Goal: Task Accomplishment & Management: Manage account settings

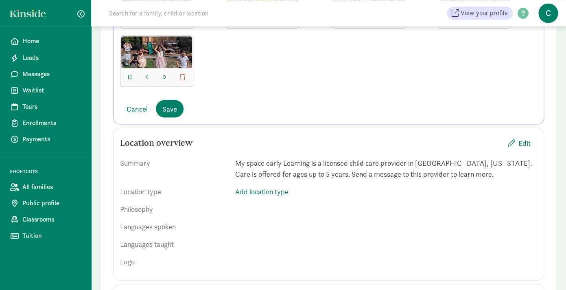
scroll to position [459, 0]
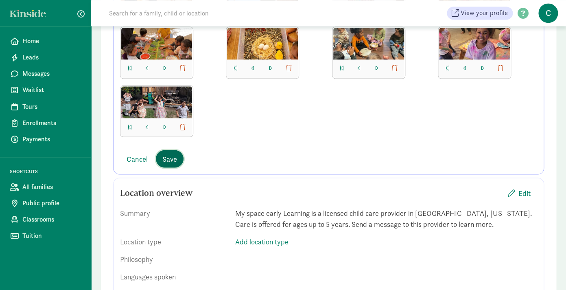
click at [173, 165] on button "Save" at bounding box center [170, 158] width 28 height 17
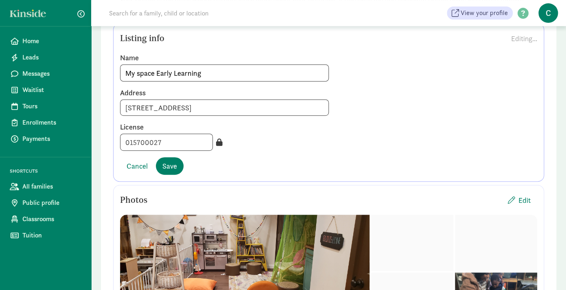
scroll to position [92, 0]
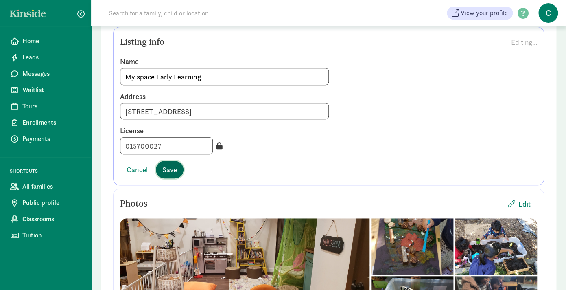
click at [172, 169] on span "Save" at bounding box center [169, 169] width 15 height 11
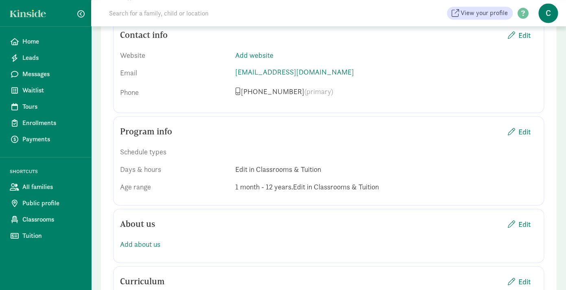
scroll to position [553, 0]
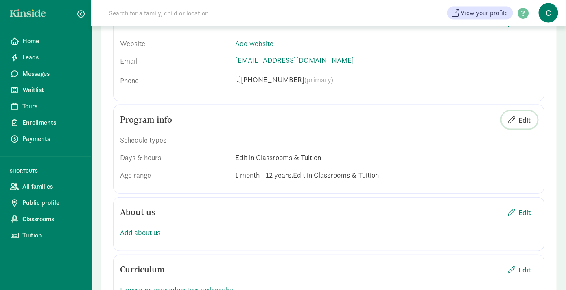
click at [522, 118] on span "Edit" at bounding box center [524, 119] width 12 height 11
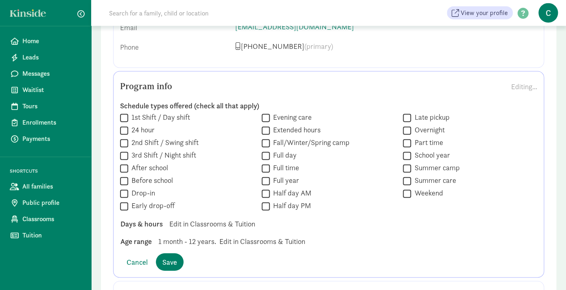
scroll to position [600, 0]
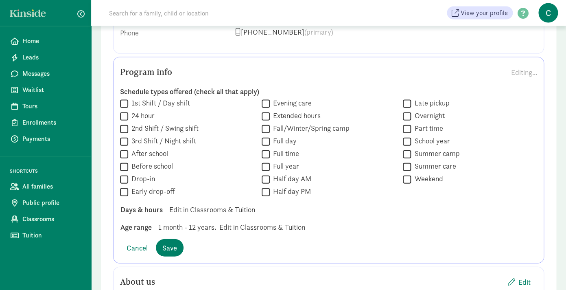
click at [124, 156] on input "After school" at bounding box center [124, 153] width 8 height 11
checkbox input "true"
click at [264, 140] on input "Full day" at bounding box center [265, 141] width 8 height 11
checkbox input "true"
click at [265, 150] on input "Full time" at bounding box center [265, 153] width 8 height 11
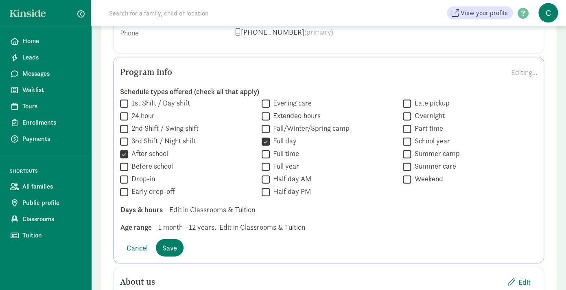
checkbox input "true"
click at [264, 163] on input "Full year" at bounding box center [265, 166] width 8 height 11
checkbox input "true"
click at [268, 176] on input "Half day AM" at bounding box center [265, 179] width 8 height 11
checkbox input "true"
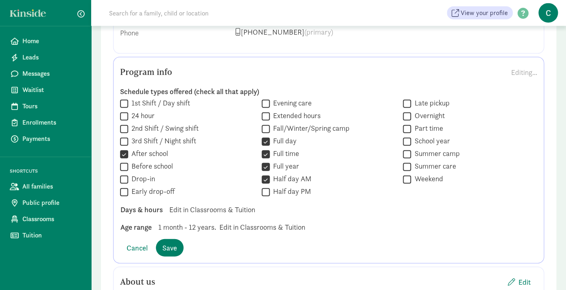
click at [268, 192] on input "Half day PM" at bounding box center [265, 191] width 8 height 11
checkbox input "true"
click at [407, 152] on input "Summer camp" at bounding box center [407, 153] width 8 height 11
checkbox input "true"
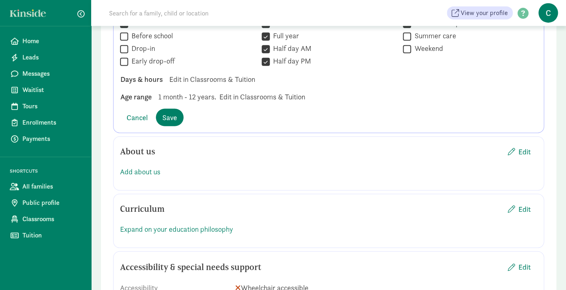
scroll to position [745, 0]
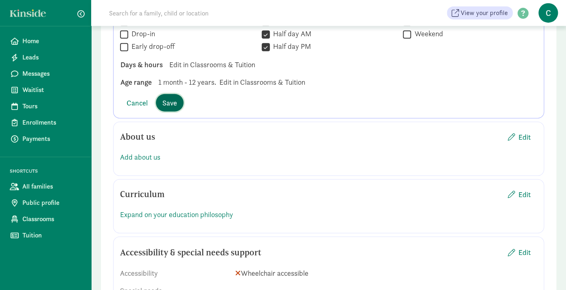
click at [177, 101] on span "Save" at bounding box center [169, 102] width 15 height 11
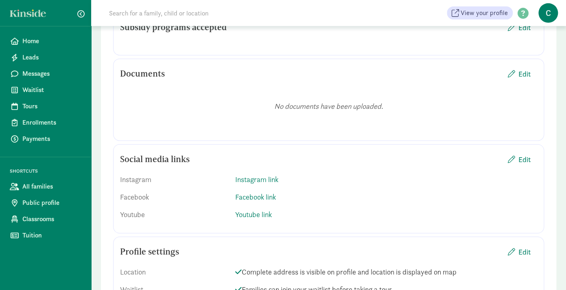
scroll to position [885, 0]
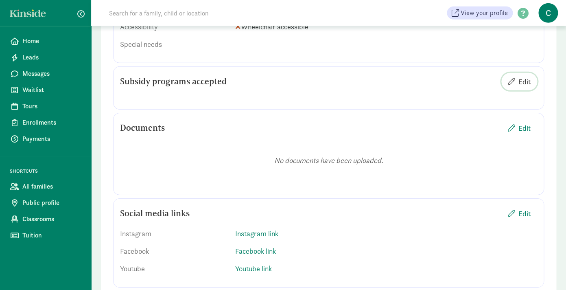
click at [517, 78] on span "Edit" at bounding box center [519, 81] width 23 height 11
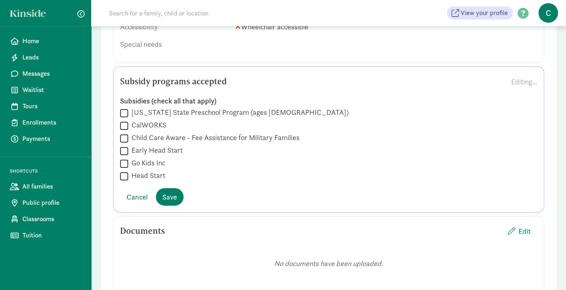
click at [124, 112] on input "California State Preschool Program (ages 3-5)" at bounding box center [124, 112] width 8 height 11
checkbox input "true"
click at [124, 122] on input "CalWORKS" at bounding box center [124, 125] width 8 height 11
checkbox input "true"
click at [172, 195] on span "Save" at bounding box center [169, 196] width 15 height 11
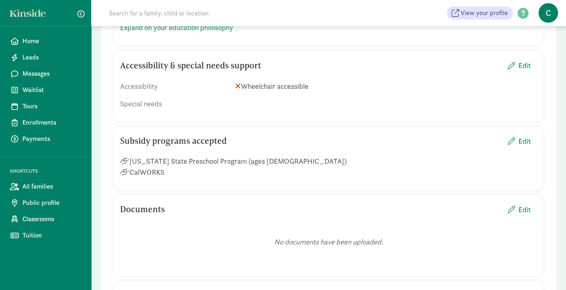
scroll to position [823, 0]
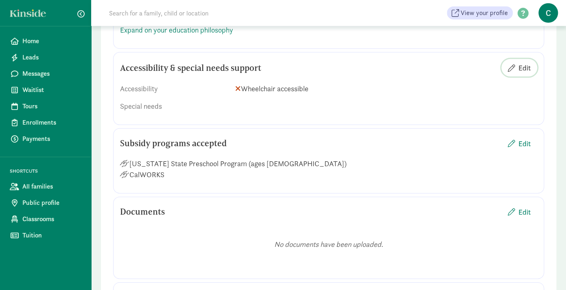
click at [525, 69] on span "Edit" at bounding box center [524, 67] width 12 height 11
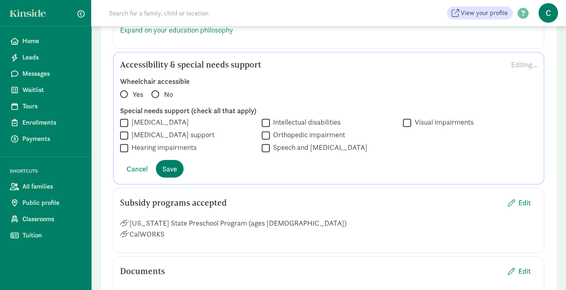
click at [122, 124] on input "Autism spectrum disorder" at bounding box center [124, 122] width 8 height 11
checkbox input "true"
click at [123, 95] on span at bounding box center [124, 94] width 8 height 8
click at [123, 93] on input "Yes" at bounding box center [122, 90] width 5 height 5
radio input "true"
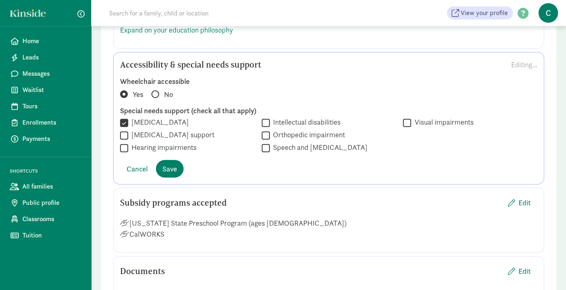
click at [265, 147] on input "Speech and [MEDICAL_DATA]" at bounding box center [265, 147] width 8 height 11
checkbox input "true"
click at [176, 169] on span "Save" at bounding box center [169, 168] width 15 height 11
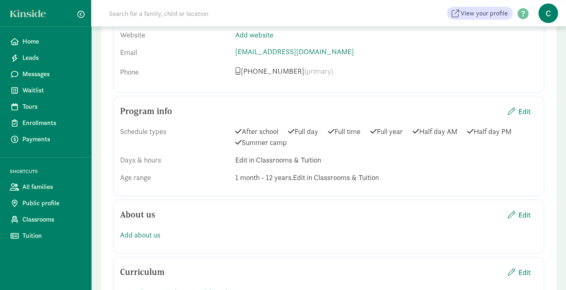
scroll to position [556, 0]
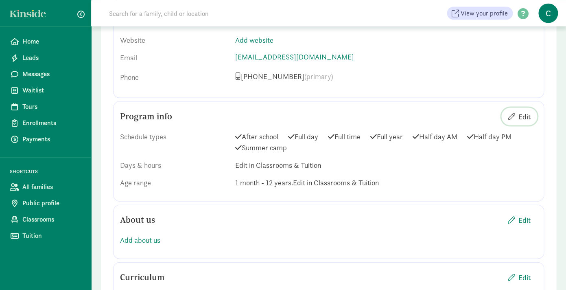
click at [515, 112] on span "Edit" at bounding box center [519, 116] width 23 height 11
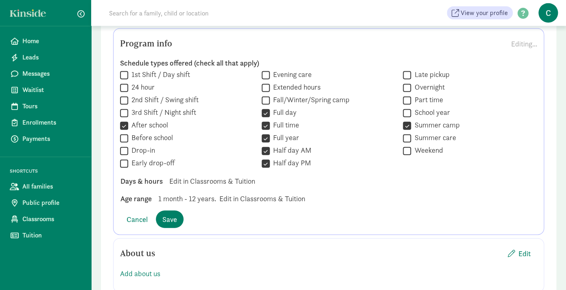
scroll to position [636, 0]
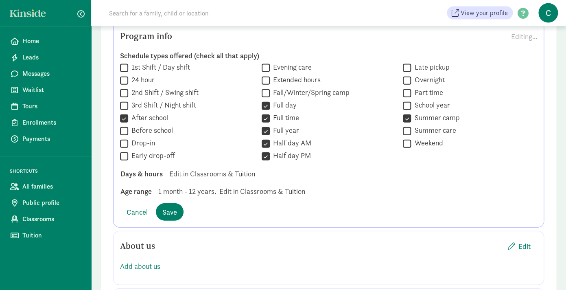
click at [244, 185] on div "Days & hours Edit in Classrooms & Tuition" at bounding box center [328, 190] width 429 height 11
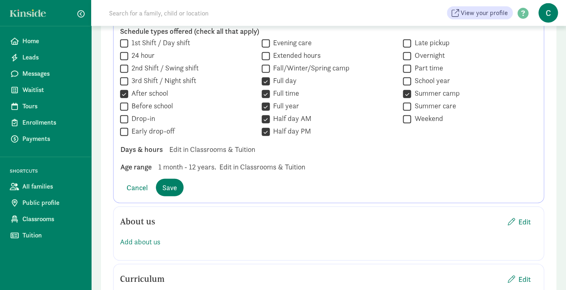
scroll to position [659, 0]
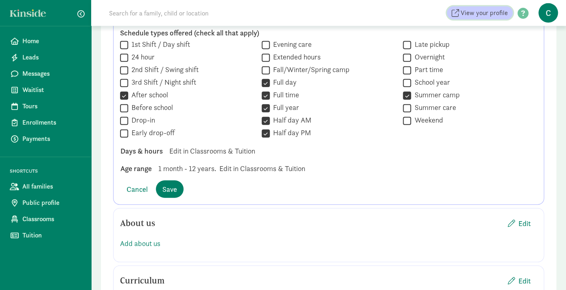
click at [482, 18] on span "View your profile" at bounding box center [483, 13] width 47 height 10
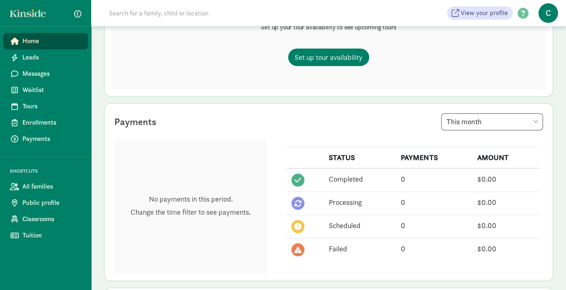
scroll to position [130, 0]
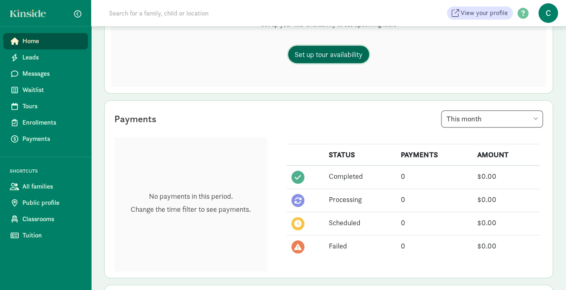
click at [330, 60] on link "Set up tour availability" at bounding box center [328, 54] width 81 height 17
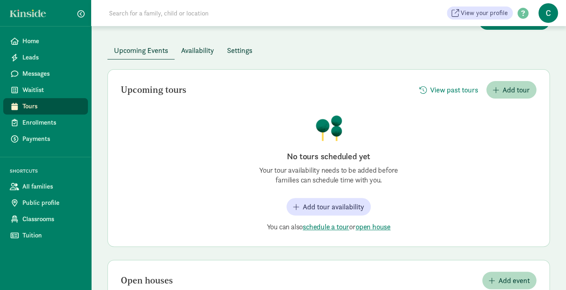
scroll to position [41, 0]
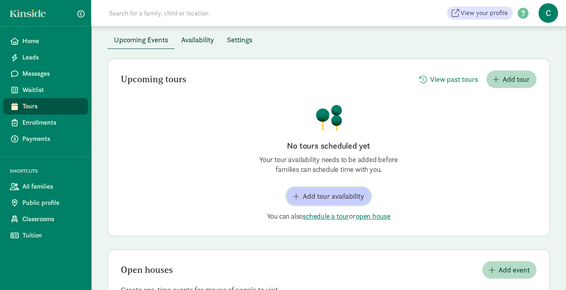
click at [345, 192] on span "Add tour availability" at bounding box center [333, 195] width 61 height 11
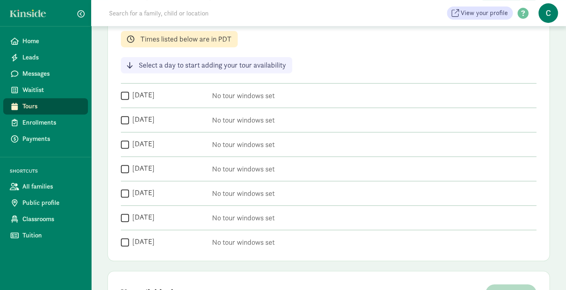
scroll to position [133, 0]
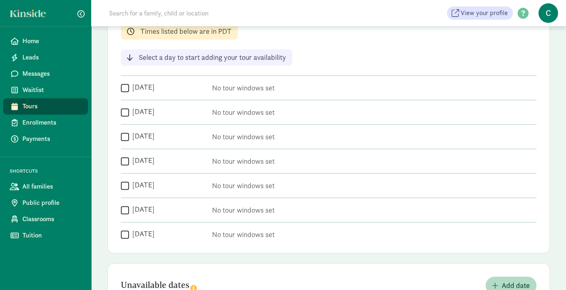
click at [124, 112] on input "Tuesday" at bounding box center [125, 112] width 8 height 11
checkbox input "true"
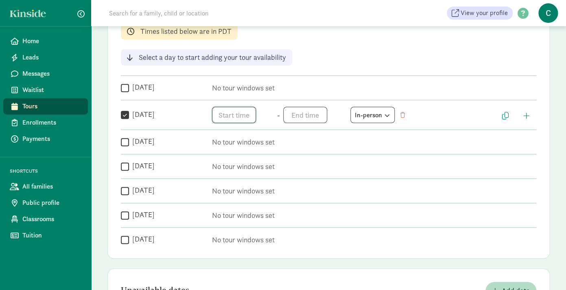
click at [226, 120] on input "text" at bounding box center [234, 115] width 44 height 16
click at [226, 179] on li "5" at bounding box center [224, 178] width 24 height 15
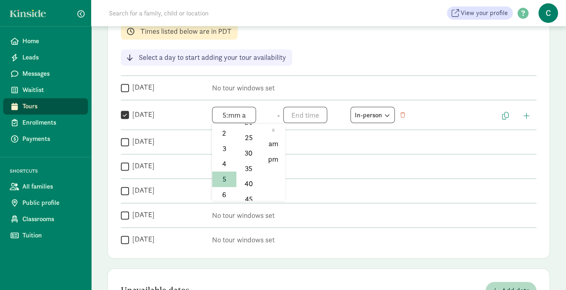
scroll to position [87, 0]
click at [250, 153] on li "30" at bounding box center [249, 148] width 24 height 15
click at [274, 158] on li "pm" at bounding box center [273, 158] width 24 height 15
type input "5:30 pm"
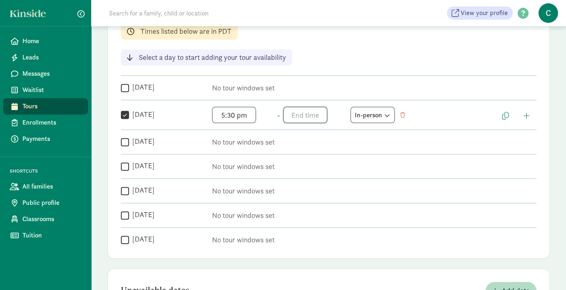
click at [311, 114] on input "text" at bounding box center [305, 115] width 44 height 16
click at [296, 165] on li "6" at bounding box center [295, 157] width 24 height 15
click at [319, 152] on li "30" at bounding box center [320, 147] width 24 height 15
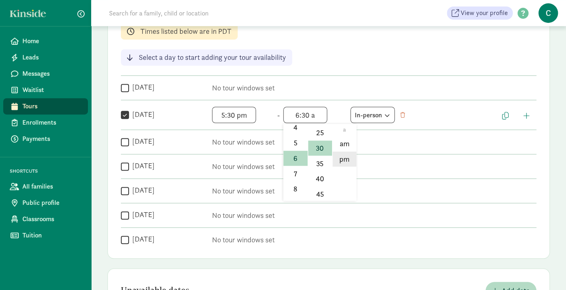
click at [341, 162] on li "pm" at bounding box center [344, 158] width 24 height 15
type input "6:30 pm"
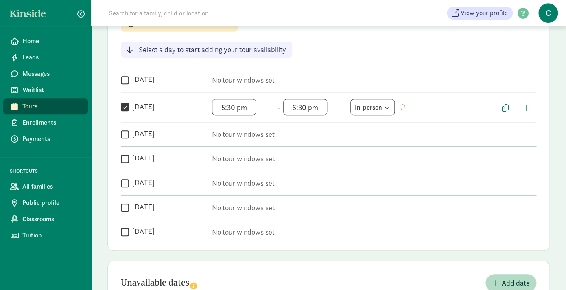
scroll to position [141, 0]
click at [125, 182] on input "Friday" at bounding box center [125, 182] width 8 height 11
checkbox input "true"
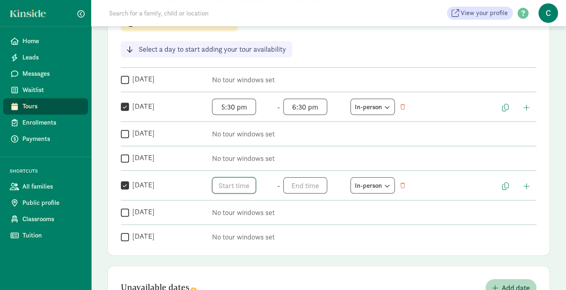
click at [219, 185] on input "text" at bounding box center [234, 185] width 44 height 16
click at [227, 234] on li "5" at bounding box center [224, 237] width 24 height 15
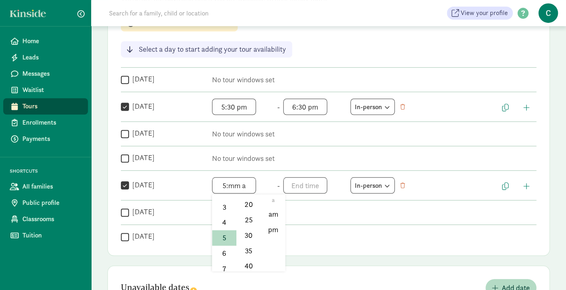
scroll to position [72, 0]
click at [251, 234] on li "30" at bounding box center [249, 234] width 24 height 15
type input "5:30 a"
click at [310, 181] on div at bounding box center [283, 145] width 566 height 290
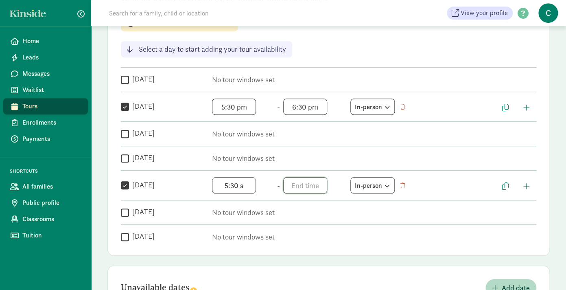
click at [305, 187] on input "text" at bounding box center [305, 185] width 44 height 16
click at [294, 232] on li "6" at bounding box center [295, 226] width 24 height 15
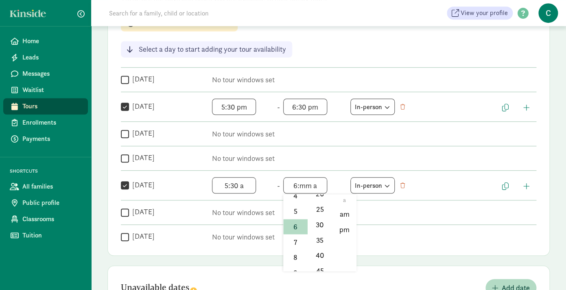
scroll to position [76, 0]
click at [321, 231] on li "30" at bounding box center [320, 229] width 24 height 15
click at [346, 232] on li "pm" at bounding box center [344, 229] width 24 height 15
type input "6:30 pm"
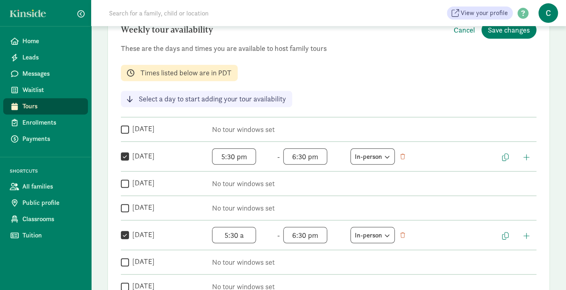
scroll to position [84, 0]
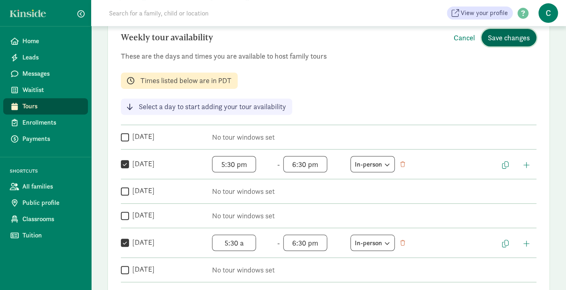
click at [518, 41] on span "Save changes" at bounding box center [509, 37] width 42 height 11
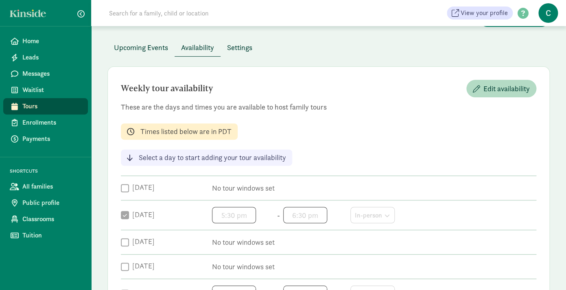
scroll to position [0, 0]
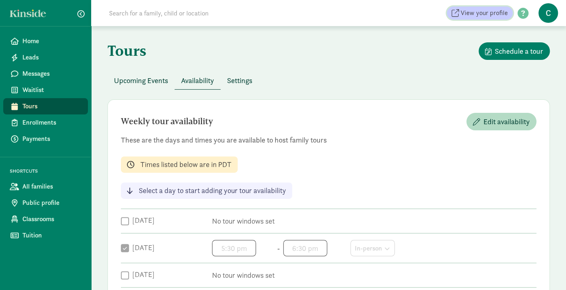
click at [493, 14] on span "View your profile" at bounding box center [483, 13] width 47 height 10
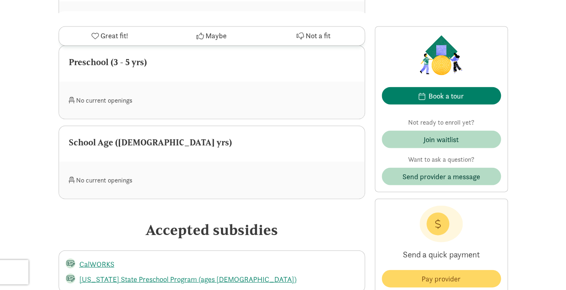
scroll to position [539, 0]
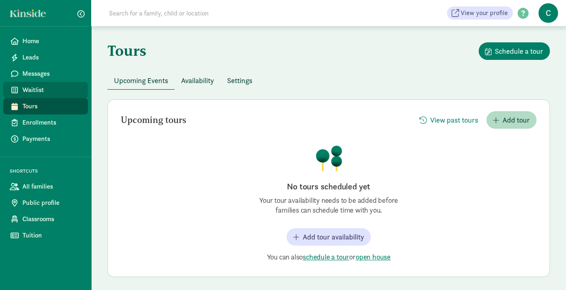
click at [31, 90] on span "Waitlist" at bounding box center [51, 90] width 59 height 10
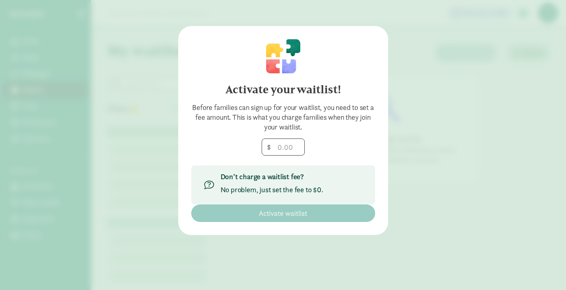
scroll to position [11, 0]
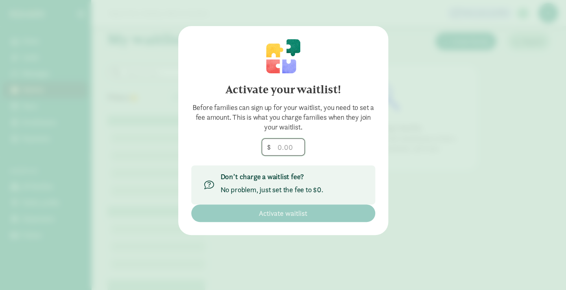
click at [294, 139] on input "number" at bounding box center [283, 147] width 42 height 16
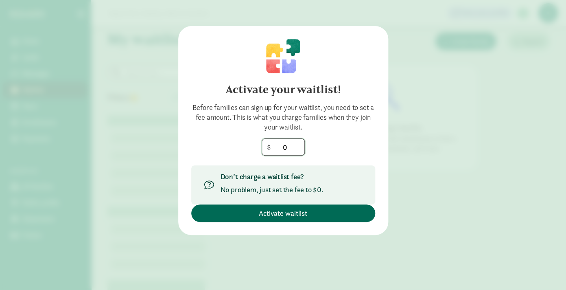
type input "0"
click at [292, 217] on span "Activate waitlist" at bounding box center [283, 212] width 48 height 11
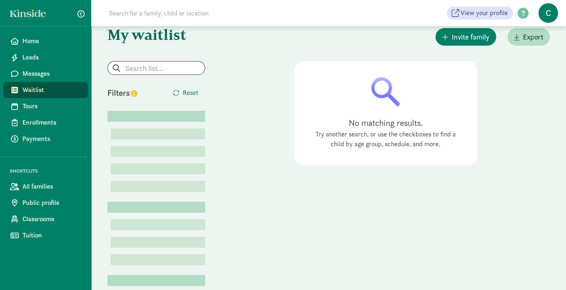
scroll to position [0, 0]
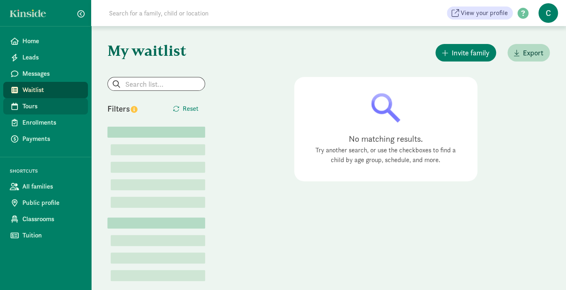
click at [30, 106] on span "Tours" at bounding box center [51, 106] width 59 height 10
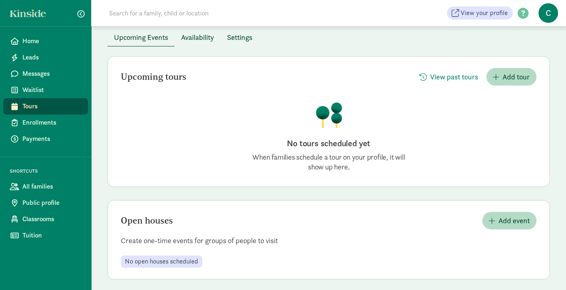
scroll to position [49, 0]
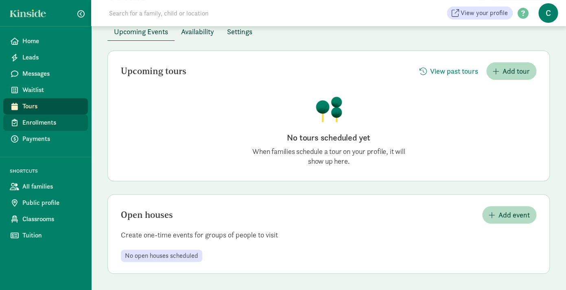
click at [48, 120] on span "Enrollments" at bounding box center [51, 123] width 59 height 10
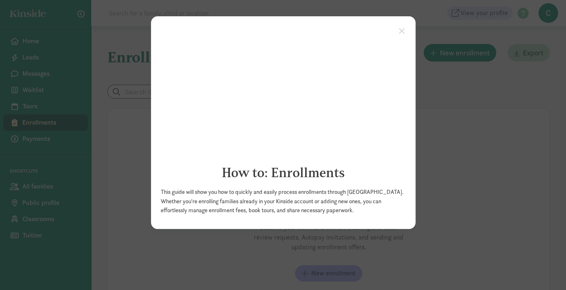
click appcues "× How to: Enrollments This guide will show you how to quickly and easily proces…"
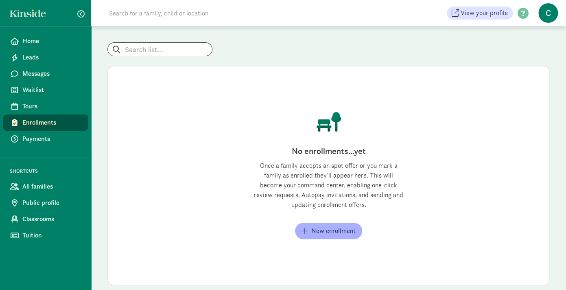
scroll to position [45, 0]
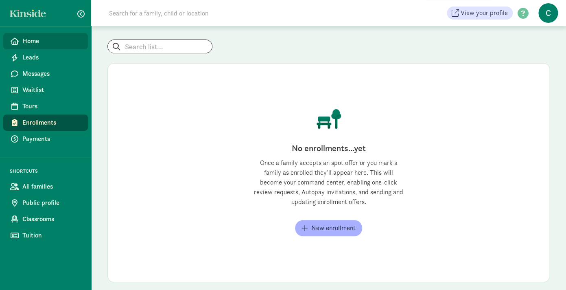
click at [46, 39] on span "Home" at bounding box center [51, 41] width 59 height 10
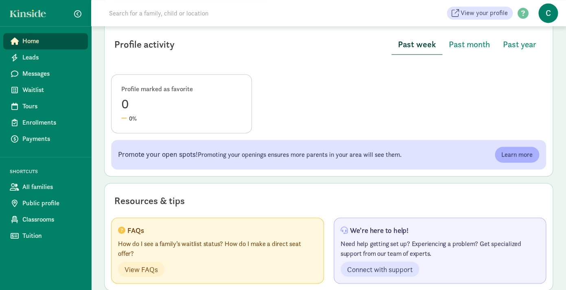
scroll to position [416, 0]
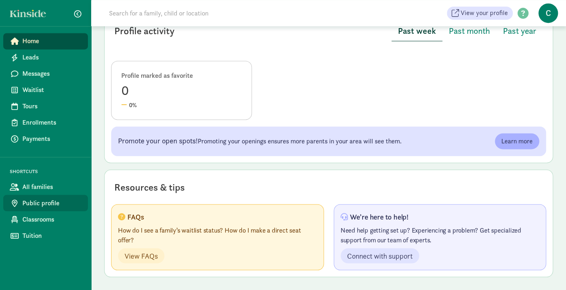
click at [52, 198] on span "Public profile" at bounding box center [51, 203] width 59 height 10
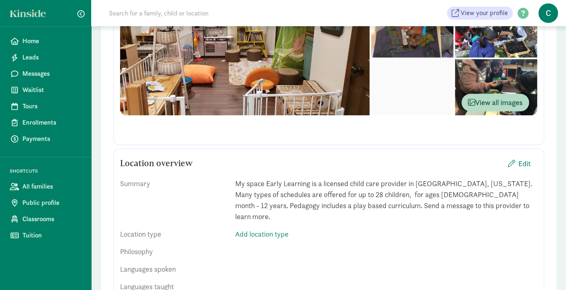
scroll to position [258, 0]
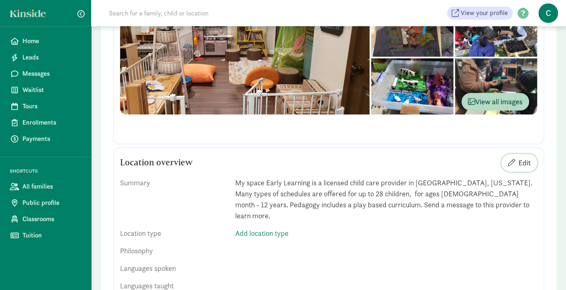
click at [516, 163] on span "Edit" at bounding box center [519, 162] width 23 height 11
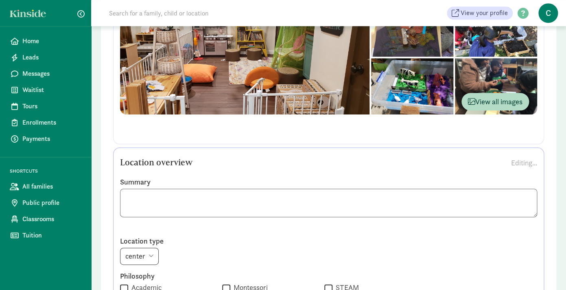
click at [528, 197] on textarea at bounding box center [328, 202] width 417 height 28
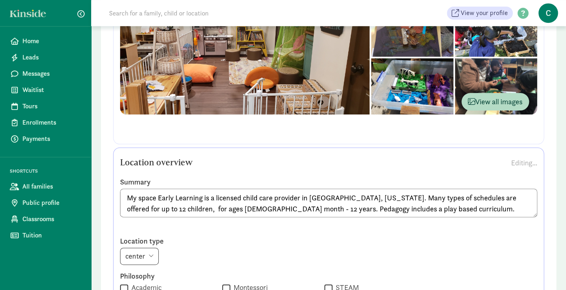
click at [221, 212] on textarea "My space Early Learning is a licensed child care provider in [GEOGRAPHIC_DATA],…" at bounding box center [328, 202] width 417 height 28
click at [318, 208] on textarea "My space Early Learning is a licensed child care provider in Livermore, Califor…" at bounding box center [328, 202] width 417 height 28
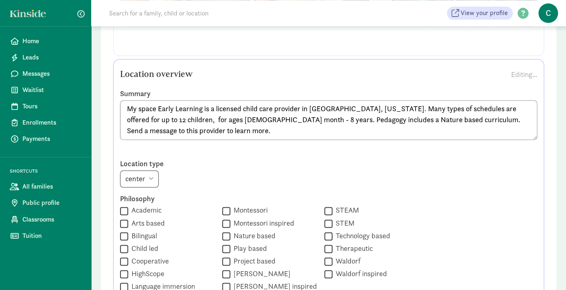
scroll to position [348, 0]
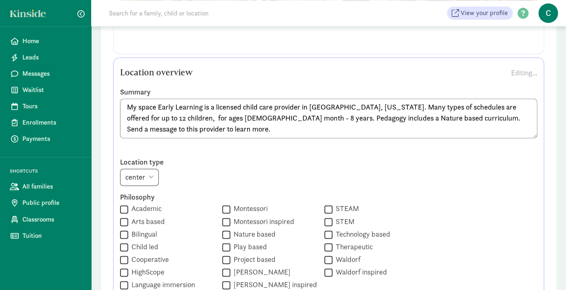
type textarea "My space Early Learning is a licensed child care provider in Livermore, Califor…"
click at [142, 178] on select "center home" at bounding box center [139, 176] width 39 height 17
select select "home"
click option "home" at bounding box center [0, 0] width 0 height 0
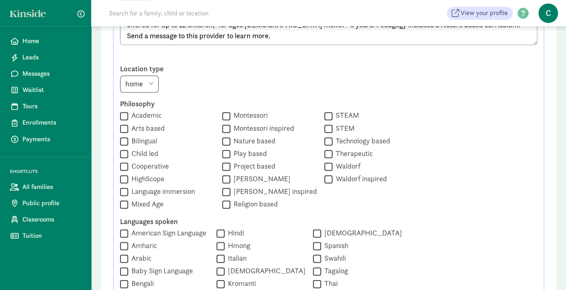
scroll to position [449, 0]
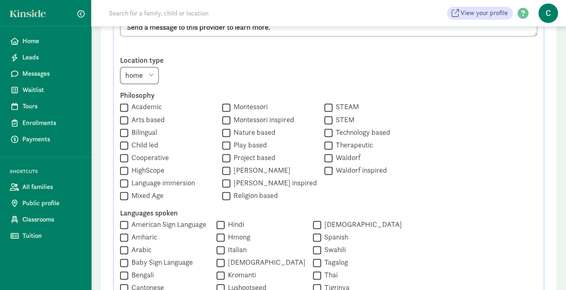
click at [222, 169] on input "Reggio Emilia" at bounding box center [226, 170] width 8 height 11
checkbox input "true"
click at [222, 129] on input "Nature based" at bounding box center [226, 132] width 8 height 11
checkbox input "true"
click at [124, 118] on input "Arts based" at bounding box center [124, 119] width 8 height 11
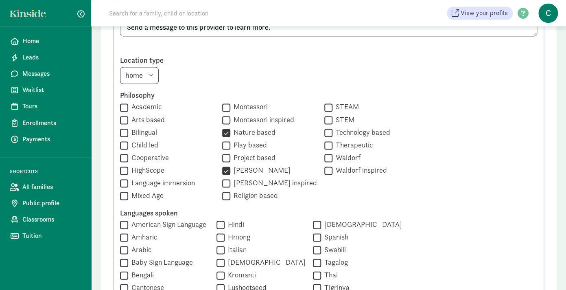
checkbox input "true"
click at [124, 107] on input "Academic" at bounding box center [124, 107] width 8 height 11
click at [123, 107] on input "Academic" at bounding box center [124, 107] width 8 height 11
checkbox input "false"
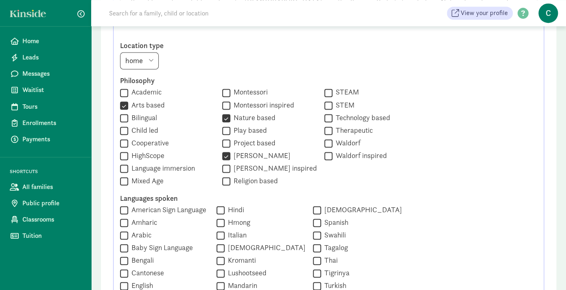
scroll to position [465, 0]
click at [222, 166] on input "Reggio Emilia inspired" at bounding box center [226, 166] width 8 height 11
checkbox input "true"
click at [222, 154] on input "Reggio Emilia" at bounding box center [226, 154] width 8 height 11
checkbox input "false"
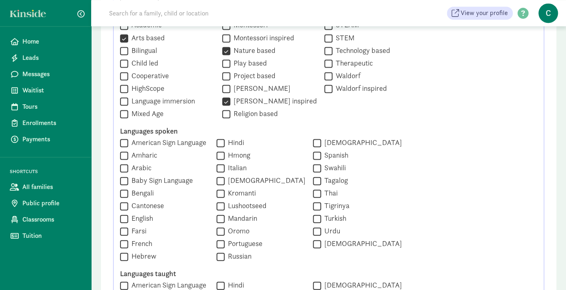
scroll to position [551, 0]
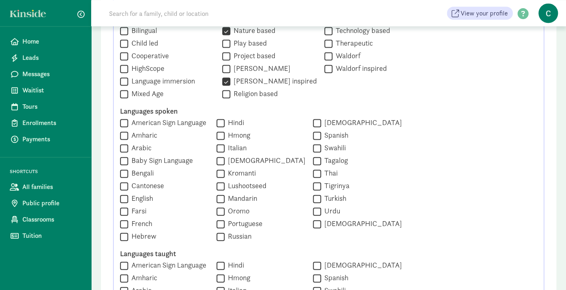
click at [221, 123] on input "Hindi" at bounding box center [220, 122] width 8 height 11
checkbox input "true"
click at [124, 195] on input "English" at bounding box center [124, 198] width 8 height 11
checkbox input "true"
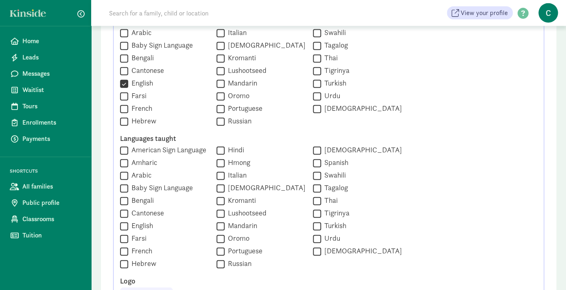
scroll to position [667, 0]
click at [123, 220] on input "English" at bounding box center [124, 225] width 8 height 11
checkbox input "true"
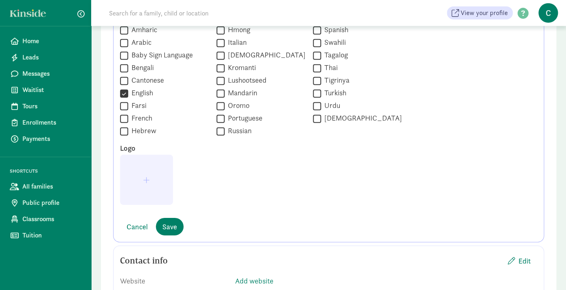
scroll to position [799, 0]
click at [170, 224] on span "Save" at bounding box center [169, 225] width 15 height 11
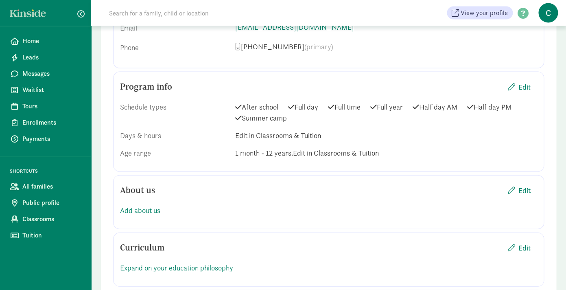
scroll to position [638, 0]
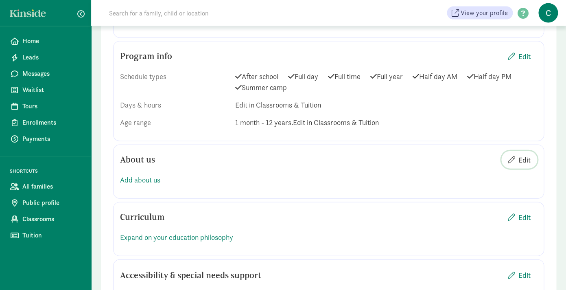
click at [519, 154] on span "Edit" at bounding box center [524, 159] width 12 height 11
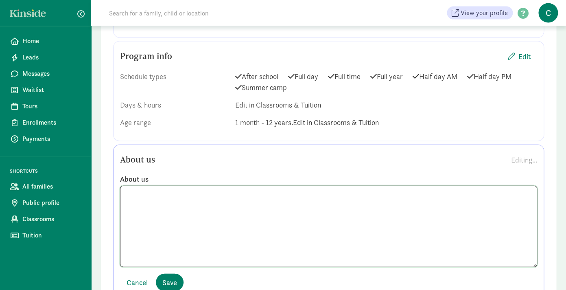
click at [353, 191] on textarea at bounding box center [328, 225] width 417 height 81
paste textarea "t MY SPACE we are mindful of the child and their Space around - the Space that …"
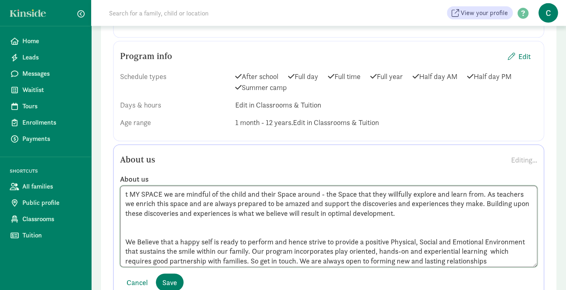
click at [316, 214] on textarea "t MY SPACE we are mindful of the child and their Space around - the Space that …" at bounding box center [328, 225] width 417 height 81
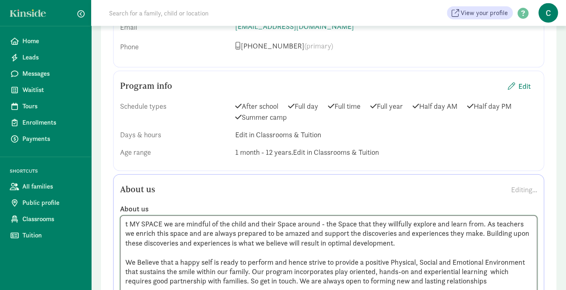
scroll to position [609, 0]
click at [127, 215] on textarea "t MY SPACE we are mindful of the child and their Space around - the Space that …" at bounding box center [328, 255] width 417 height 81
type textarea "At MY SPACE we are mindful of the child and their Space around - the Space that…"
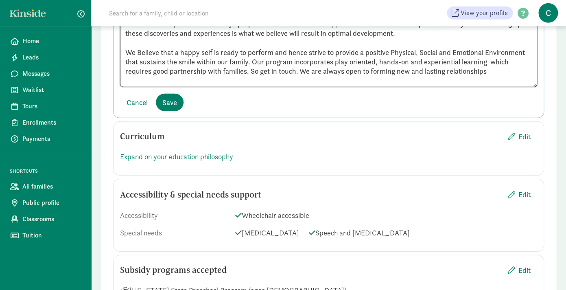
scroll to position [815, 0]
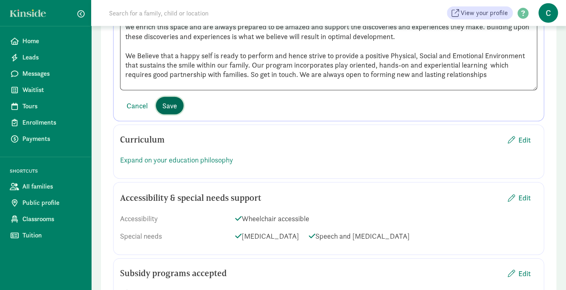
click at [174, 100] on span "Save" at bounding box center [169, 105] width 15 height 11
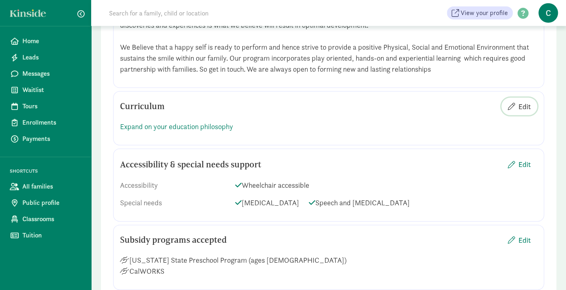
click at [525, 101] on span "Edit" at bounding box center [524, 106] width 12 height 11
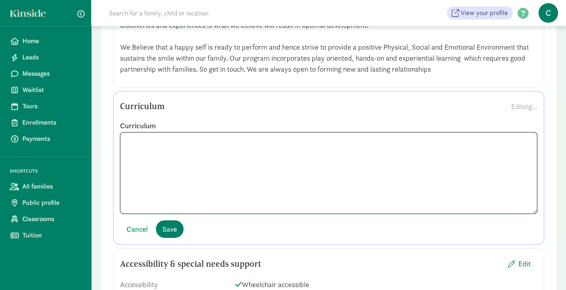
click at [369, 149] on textarea at bounding box center [328, 172] width 417 height 81
paste textarea "PLAY is the magic word! All our programs focus on the development of the whole …"
type textarea "PLAY is the magic word! All our programs focus on the development of the whole …"
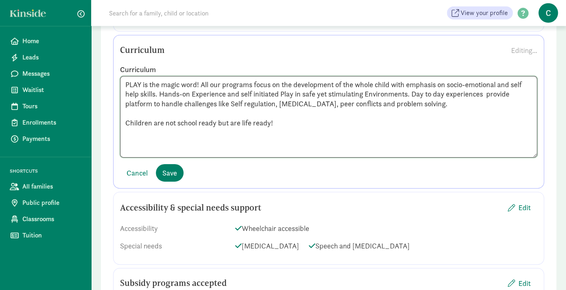
scroll to position [874, 0]
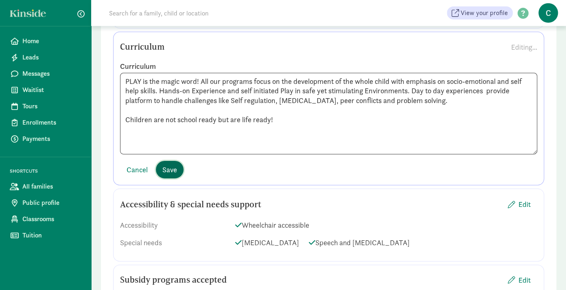
click at [169, 164] on span "Save" at bounding box center [169, 169] width 15 height 11
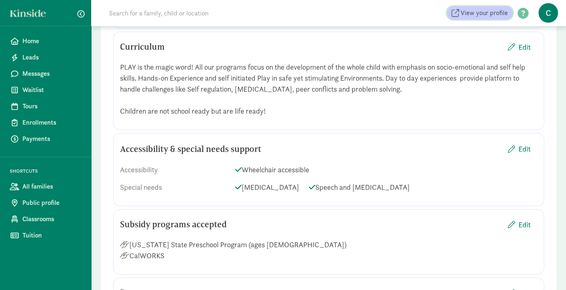
click at [482, 10] on span "View your profile" at bounding box center [483, 13] width 47 height 10
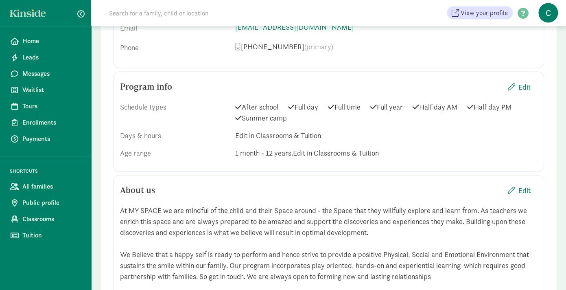
scroll to position [649, 0]
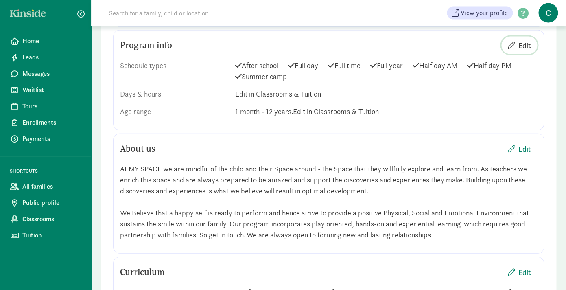
click at [521, 40] on span "Edit" at bounding box center [524, 45] width 12 height 11
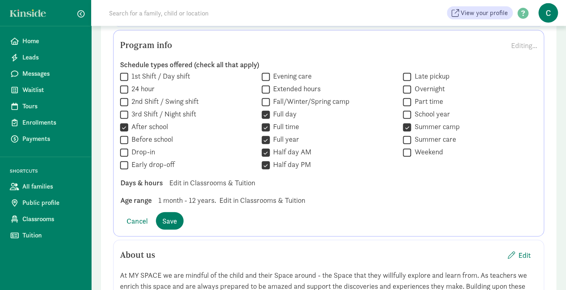
click at [203, 194] on span "1 month - 12 years." at bounding box center [187, 199] width 58 height 11
click at [44, 223] on span "Classrooms" at bounding box center [51, 219] width 59 height 10
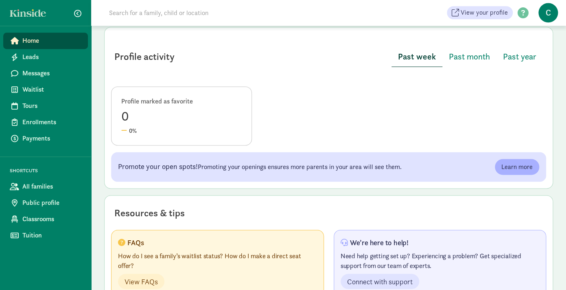
scroll to position [416, 0]
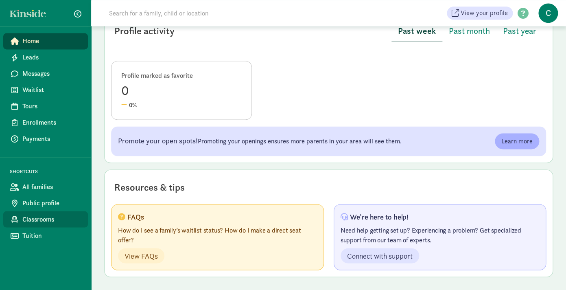
click at [47, 216] on span "Classrooms" at bounding box center [51, 219] width 59 height 10
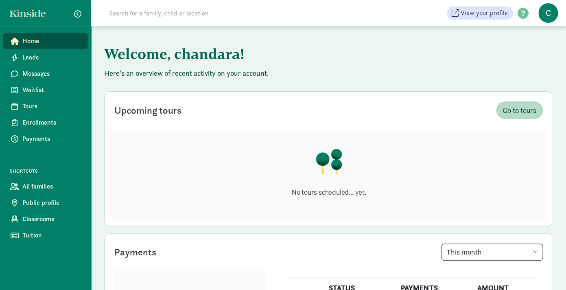
click at [323, 194] on p "No tours scheduled... yet." at bounding box center [328, 192] width 75 height 10
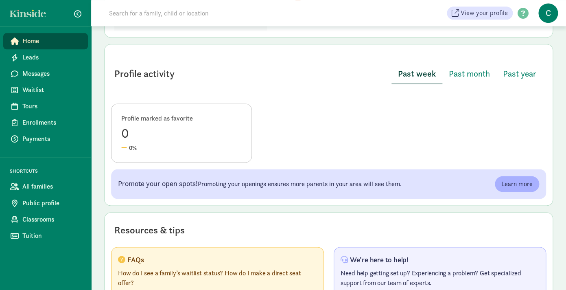
scroll to position [416, 0]
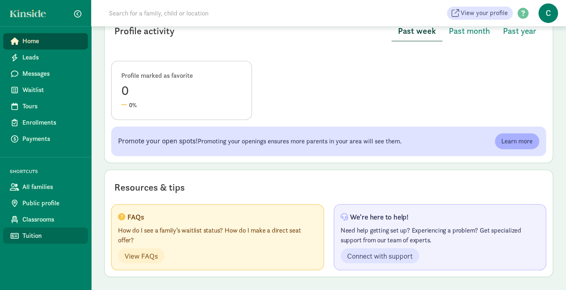
click at [44, 238] on span "Tuition" at bounding box center [51, 235] width 59 height 10
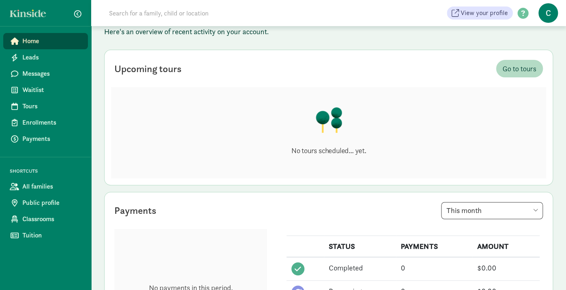
scroll to position [68, 0]
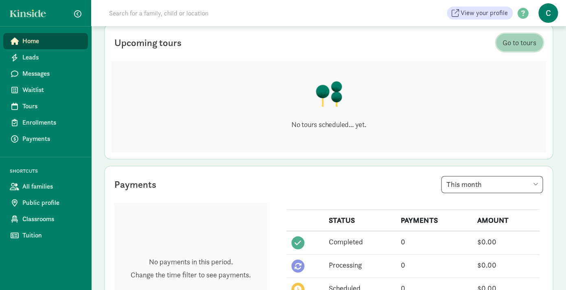
click at [532, 48] on span "Go to tours" at bounding box center [519, 42] width 34 height 11
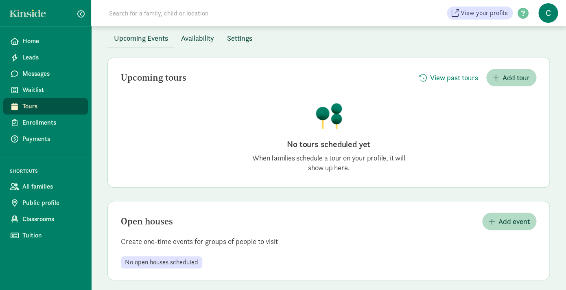
scroll to position [49, 0]
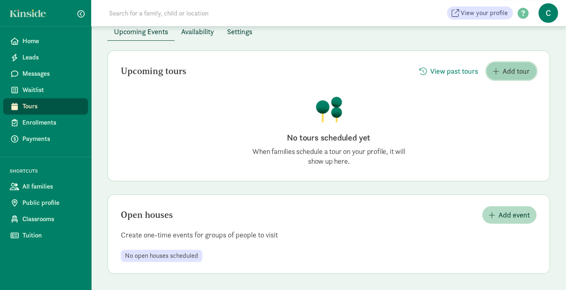
click at [510, 70] on span "Add tour" at bounding box center [515, 70] width 27 height 11
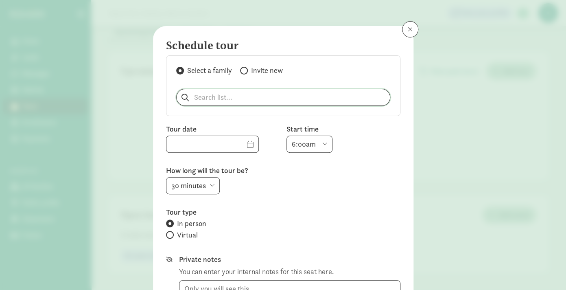
click at [372, 104] on input "search" at bounding box center [282, 97] width 213 height 16
click at [411, 26] on button at bounding box center [410, 29] width 16 height 16
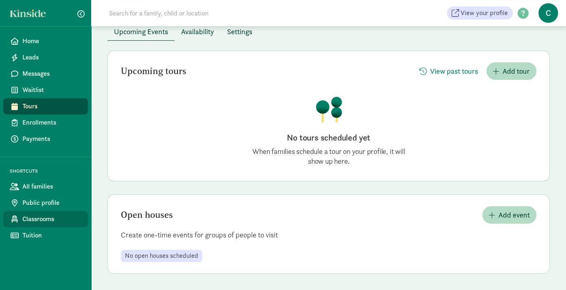
click at [37, 217] on span "Classrooms" at bounding box center [51, 219] width 59 height 10
